Goal: Information Seeking & Learning: Learn about a topic

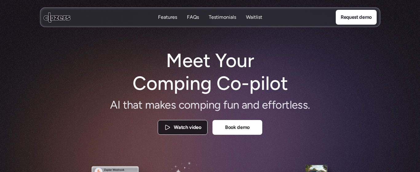
click at [194, 127] on p "Watch video" at bounding box center [187, 127] width 27 height 8
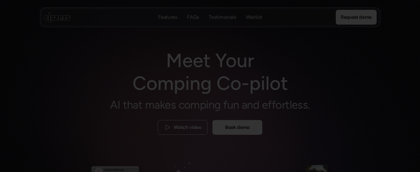
click at [405, 76] on div at bounding box center [210, 86] width 420 height 172
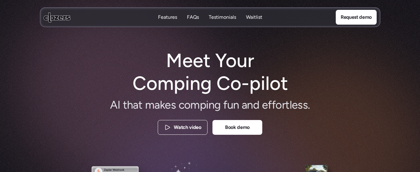
click at [195, 18] on p "FAQs" at bounding box center [193, 17] width 12 height 7
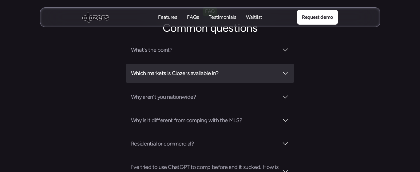
scroll to position [2174, 0]
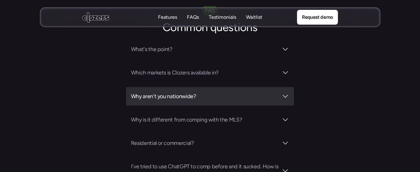
click at [196, 92] on h3 "Why aren't you nationwide?" at bounding box center [205, 96] width 148 height 9
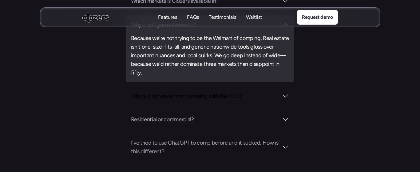
scroll to position [2247, 0]
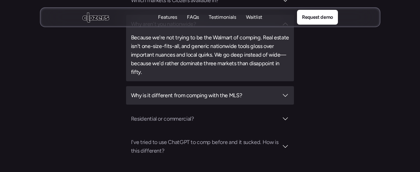
click at [192, 91] on h3 "Why is it different from comping with the MLS?" at bounding box center [205, 95] width 148 height 9
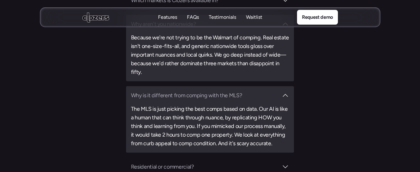
click at [192, 91] on h3 "Why is it different from comping with the MLS?" at bounding box center [205, 95] width 148 height 9
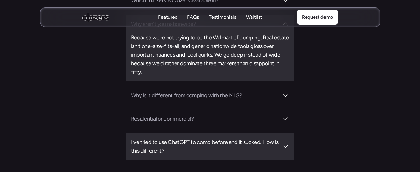
click at [194, 138] on h3 "I've tried to use ChatGPT to comp before and it sucked. How is this different?" at bounding box center [205, 146] width 148 height 17
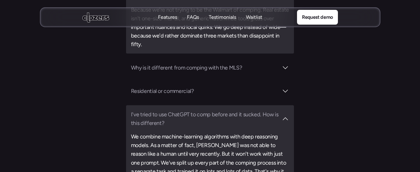
scroll to position [2269, 0]
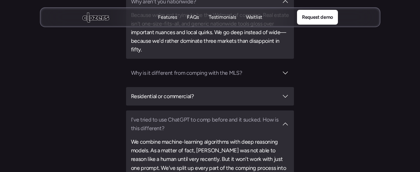
click at [192, 92] on h3 "Residential or commercial?" at bounding box center [205, 96] width 148 height 9
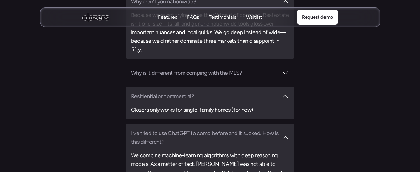
click at [192, 92] on h3 "Residential or commercial?" at bounding box center [205, 96] width 148 height 9
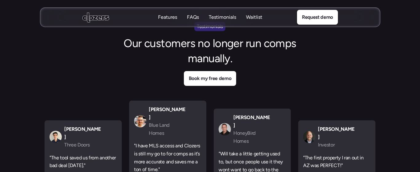
scroll to position [1861, 0]
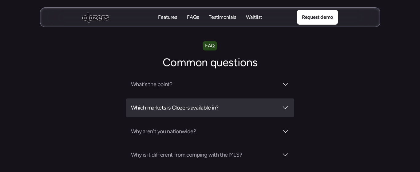
scroll to position [2142, 0]
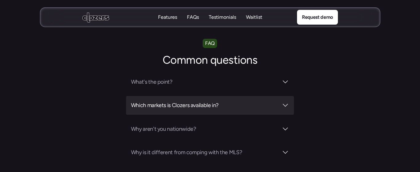
click at [155, 96] on div "Which markets is Clozers available in?" at bounding box center [210, 105] width 168 height 18
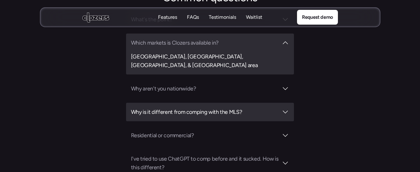
scroll to position [2206, 0]
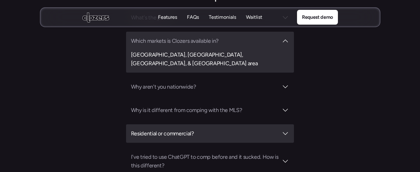
click at [157, 129] on h3 "Residential or commercial?" at bounding box center [205, 133] width 148 height 9
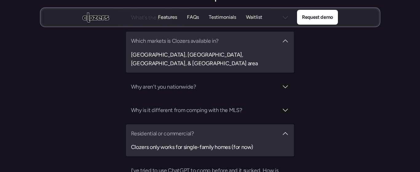
click at [157, 129] on h3 "Residential or commercial?" at bounding box center [205, 133] width 148 height 9
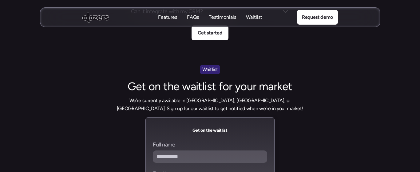
scroll to position [2384, 0]
